Goal: Information Seeking & Learning: Learn about a topic

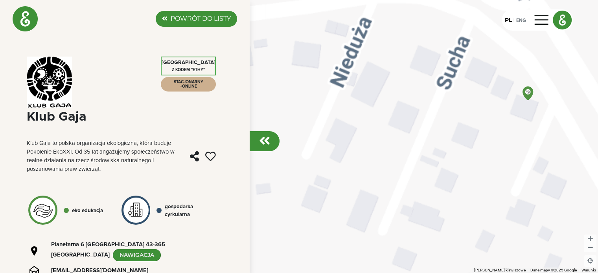
click at [32, 23] on img at bounding box center [25, 18] width 25 height 25
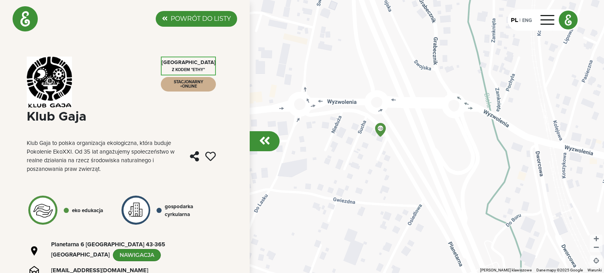
click at [31, 21] on img at bounding box center [25, 18] width 25 height 25
click at [565, 19] on img at bounding box center [568, 20] width 18 height 18
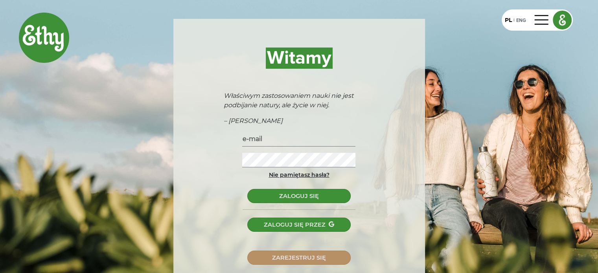
click at [47, 45] on img at bounding box center [44, 38] width 50 height 50
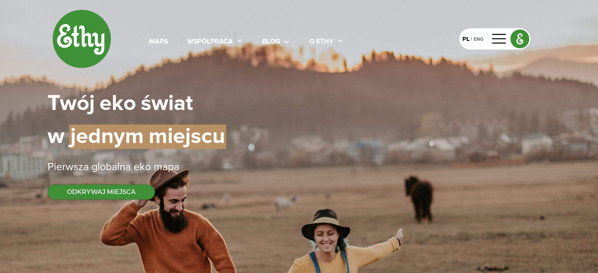
select select
click at [236, 42] on icon at bounding box center [239, 41] width 7 height 8
click at [283, 42] on icon at bounding box center [286, 42] width 7 height 8
click at [256, 77] on link "Filmy" at bounding box center [287, 76] width 63 height 13
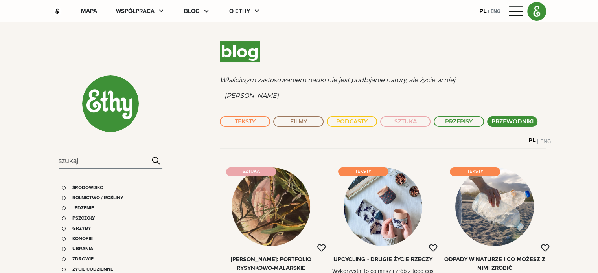
click at [487, 123] on button "PRZEWODNIKI" at bounding box center [512, 121] width 50 height 11
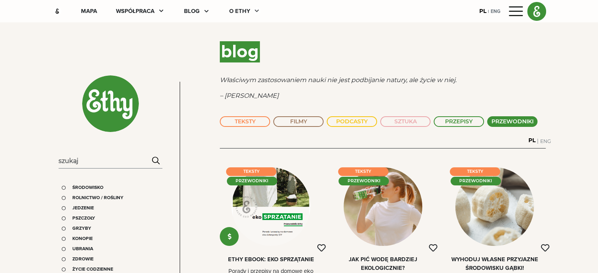
click at [253, 12] on icon at bounding box center [256, 11] width 7 height 8
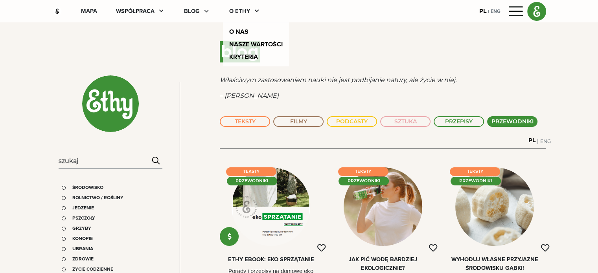
click at [200, 10] on div at bounding box center [205, 11] width 11 height 9
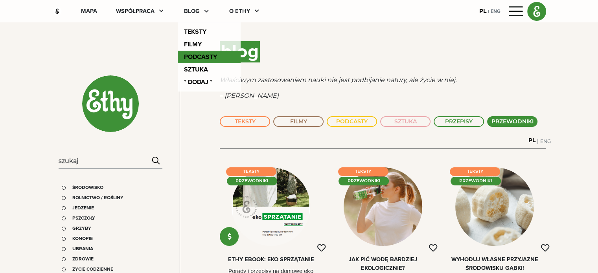
click at [178, 58] on link "PodcastY" at bounding box center [209, 57] width 63 height 13
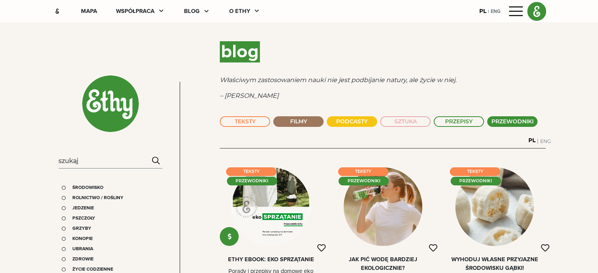
click at [289, 121] on button "FILMY" at bounding box center [298, 121] width 50 height 11
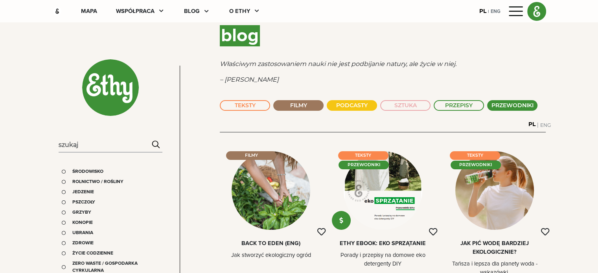
scroll to position [118, 0]
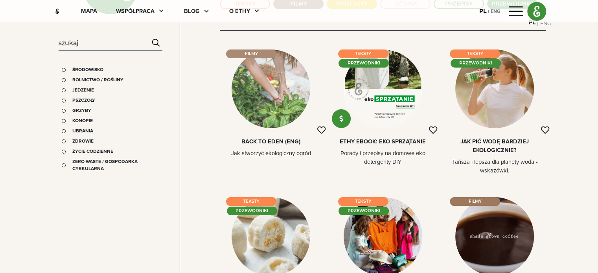
click at [272, 88] on div at bounding box center [271, 89] width 79 height 79
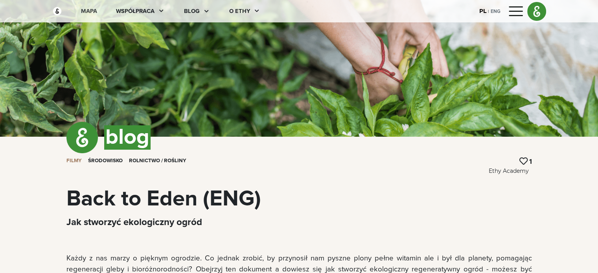
click at [81, 11] on div "mapa" at bounding box center [89, 11] width 16 height 9
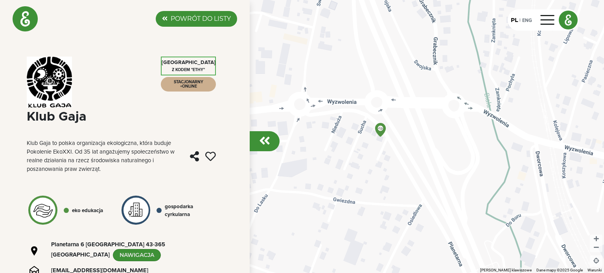
click at [190, 18] on label "POWRÓT DO LISTY" at bounding box center [201, 18] width 60 height 9
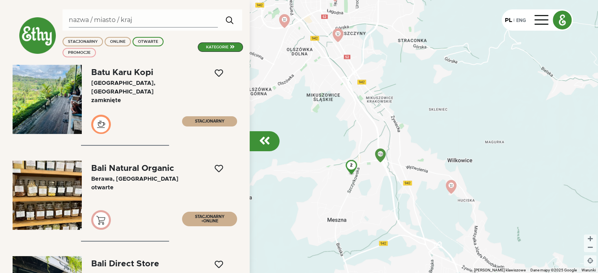
drag, startPoint x: 347, startPoint y: 146, endPoint x: 408, endPoint y: 162, distance: 62.7
click at [408, 162] on div "2" at bounding box center [299, 136] width 598 height 273
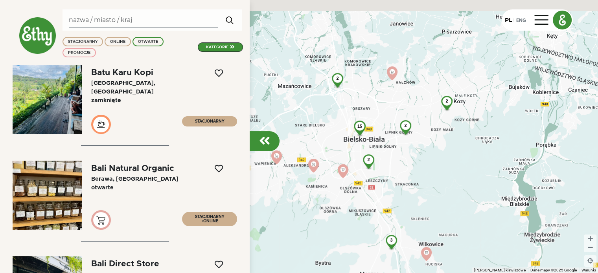
drag, startPoint x: 423, startPoint y: 112, endPoint x: 419, endPoint y: 196, distance: 84.3
click at [419, 196] on div "15 2 3 2 2 2" at bounding box center [299, 136] width 598 height 273
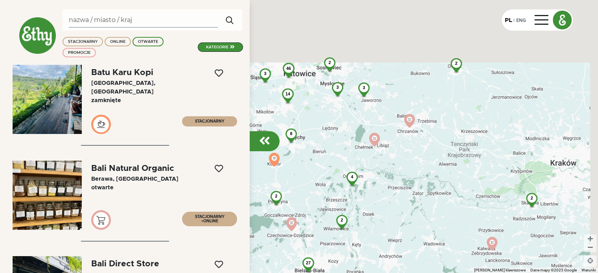
drag, startPoint x: 343, startPoint y: 131, endPoint x: 256, endPoint y: 220, distance: 124.6
click at [250, 222] on div "46 7 3 3 27 4 14 8 3 2 3 5 2 2 6 2 2 3 2 3 2 3" at bounding box center [299, 136] width 598 height 273
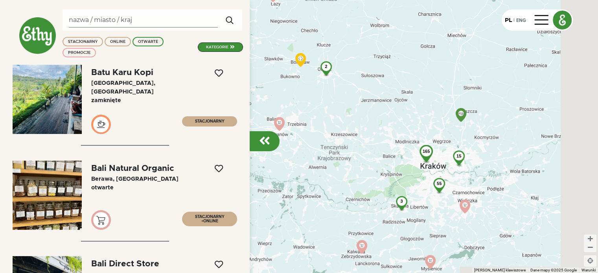
drag, startPoint x: 471, startPoint y: 140, endPoint x: 357, endPoint y: 137, distance: 113.4
click at [358, 137] on div "50 7 3 3 27 4 14 8 3 2 3 5 2 2 6 2 2 3 3 3 11 3 165 55 13 4 15 17 6" at bounding box center [299, 136] width 598 height 273
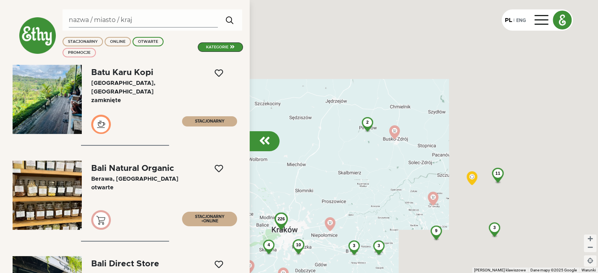
drag, startPoint x: 442, startPoint y: 140, endPoint x: 363, endPoint y: 192, distance: 94.4
click at [363, 192] on div "226 7 11 80 18 11 10 25 31 7 9 6 2 13 9 11 2 5 2 3 8 4 3 5 10 4 4 3 3 3 3 2 2 2" at bounding box center [299, 136] width 598 height 273
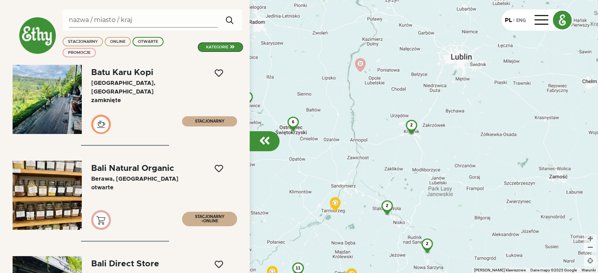
drag, startPoint x: 502, startPoint y: 145, endPoint x: 312, endPoint y: 227, distance: 206.5
click at [315, 230] on div "226 7 14 80 18 11 10 25 31 7 9 6 2 13 9 11 2 5 2 3 8 4 3 5 10 4 4 3 3 3 3 2 2 2…" at bounding box center [299, 136] width 598 height 273
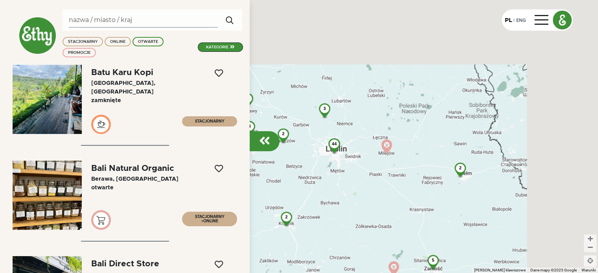
drag, startPoint x: 465, startPoint y: 123, endPoint x: 336, endPoint y: 203, distance: 152.1
click at [347, 207] on div "226 7 14 80 18 11 10 25 31 7 9 6 2 13 9 11 2 5 2 3 8 4 3 5 10 4 4 3 3 3 3 2 2 2…" at bounding box center [299, 136] width 598 height 273
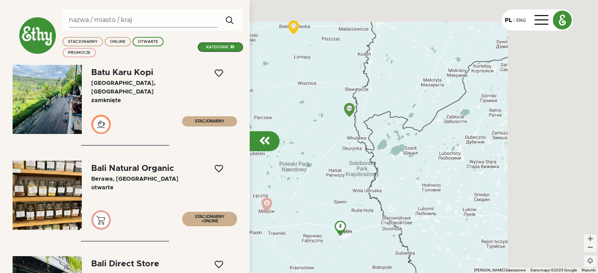
drag, startPoint x: 408, startPoint y: 194, endPoint x: 369, endPoint y: 215, distance: 44.2
click at [369, 215] on div "226 7 14 80 18 11 10 25 31 7 9 6 2 13 9 11 2 5 2 3 8 4 3 5 10 4 4 3 3 3 3 2 2 2…" at bounding box center [299, 136] width 598 height 273
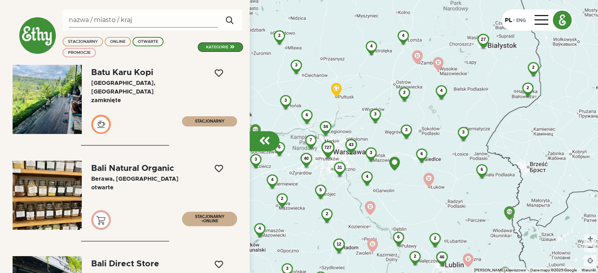
drag, startPoint x: 329, startPoint y: 188, endPoint x: 493, endPoint y: 241, distance: 172.0
click at [493, 241] on div "40 34 727 6 27 14 46 124 43 34 5 3 6 4 2 2 3 3 3 4 6 4 23 3 3 6 4 2 2 4 31 6 7 …" at bounding box center [299, 136] width 598 height 273
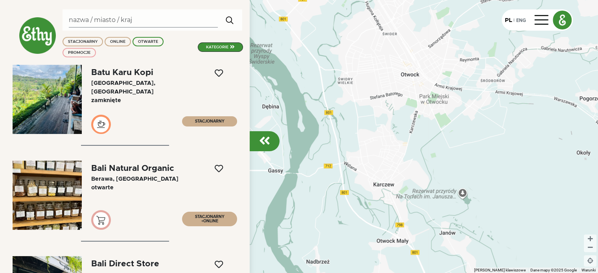
drag, startPoint x: 341, startPoint y: 59, endPoint x: 409, endPoint y: 229, distance: 182.9
click at [409, 229] on div at bounding box center [299, 136] width 598 height 273
click at [424, 87] on img at bounding box center [424, 89] width 20 height 20
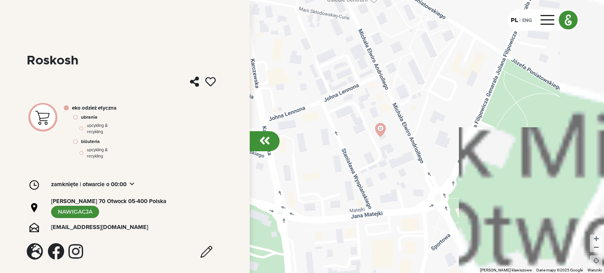
scroll to position [63, 0]
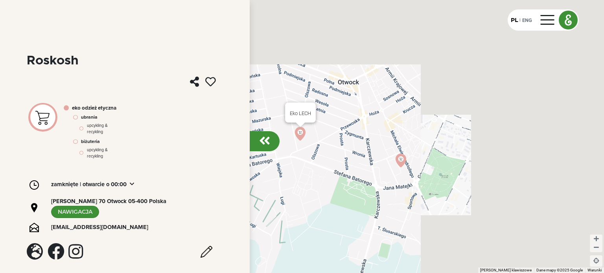
click at [300, 133] on img at bounding box center [300, 134] width 20 height 20
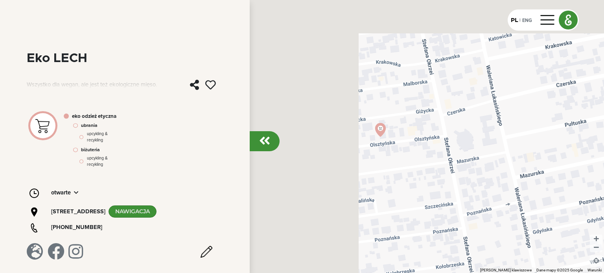
click at [422, 64] on div "Aby korzystać z interfejsu, używaj klawiszy strzałek." at bounding box center [302, 136] width 604 height 273
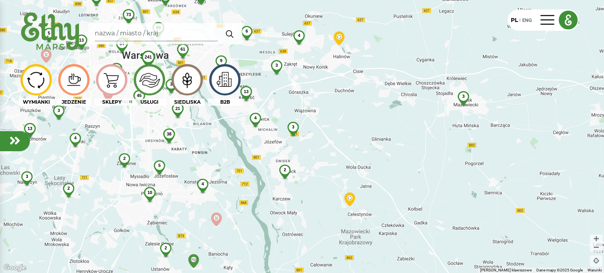
drag, startPoint x: 225, startPoint y: 154, endPoint x: 252, endPoint y: 176, distance: 34.7
click at [252, 176] on div "241 73 45 42 21 38 61 13 4 9 17 13 4 5 69 10 6 3 2 13 4 13 3 64 5 2 2 4 3 3 3 5…" at bounding box center [302, 136] width 604 height 273
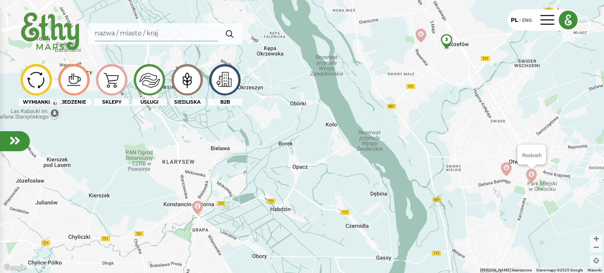
drag, startPoint x: 224, startPoint y: 175, endPoint x: 428, endPoint y: 229, distance: 211.1
click at [428, 229] on div "3 [GEOGRAPHIC_DATA]" at bounding box center [302, 136] width 604 height 273
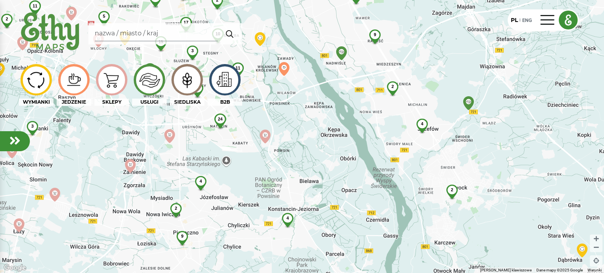
click at [198, 80] on img at bounding box center [187, 79] width 26 height 25
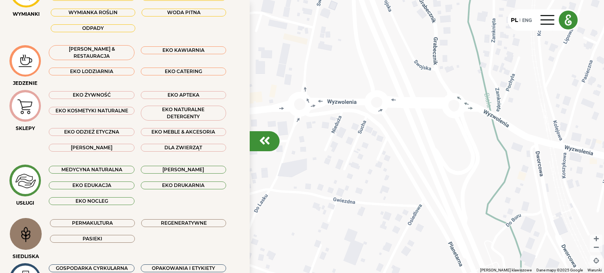
scroll to position [134, 0]
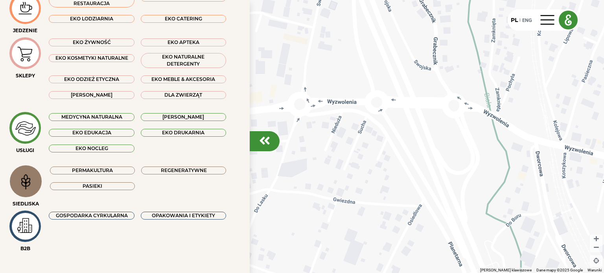
click at [104, 183] on div "Pasieki" at bounding box center [92, 187] width 85 height 8
click at [115, 166] on div "Permakultura" at bounding box center [92, 170] width 91 height 9
click at [167, 168] on div "Regeneratywne" at bounding box center [183, 171] width 85 height 8
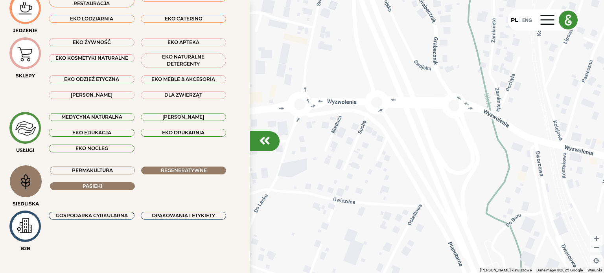
click at [109, 167] on div "Permakultura" at bounding box center [92, 171] width 85 height 8
click at [272, 144] on div at bounding box center [265, 141] width 30 height 20
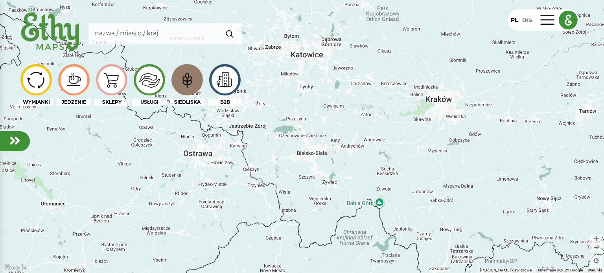
drag, startPoint x: 277, startPoint y: 140, endPoint x: 316, endPoint y: 175, distance: 52.1
click at [316, 175] on div at bounding box center [302, 136] width 604 height 273
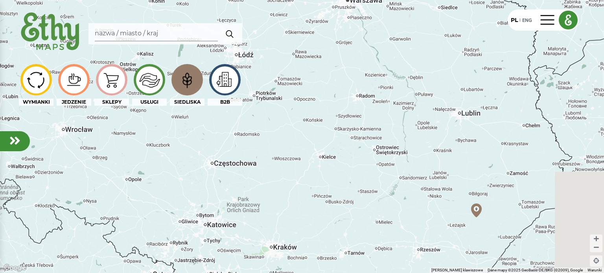
drag, startPoint x: 373, startPoint y: 94, endPoint x: 269, endPoint y: 193, distance: 144.4
click at [269, 193] on div at bounding box center [302, 136] width 604 height 273
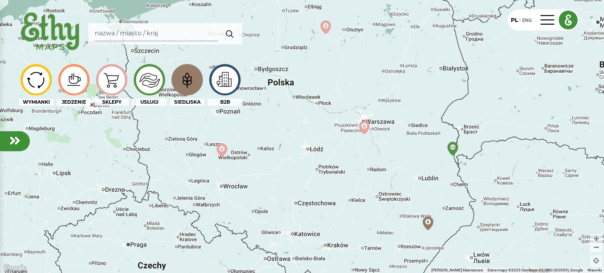
drag, startPoint x: 337, startPoint y: 114, endPoint x: 351, endPoint y: 172, distance: 59.7
click at [351, 172] on div at bounding box center [302, 136] width 604 height 273
click at [430, 223] on img at bounding box center [428, 224] width 20 height 20
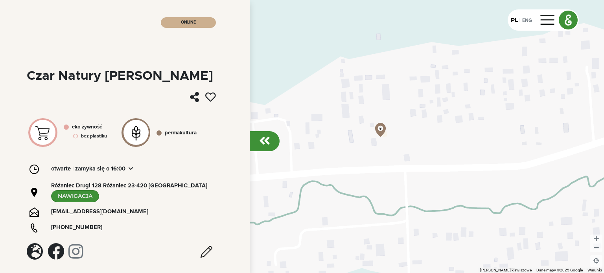
scroll to position [59, 0]
click at [35, 257] on em at bounding box center [35, 252] width 16 height 17
